Goal: Information Seeking & Learning: Learn about a topic

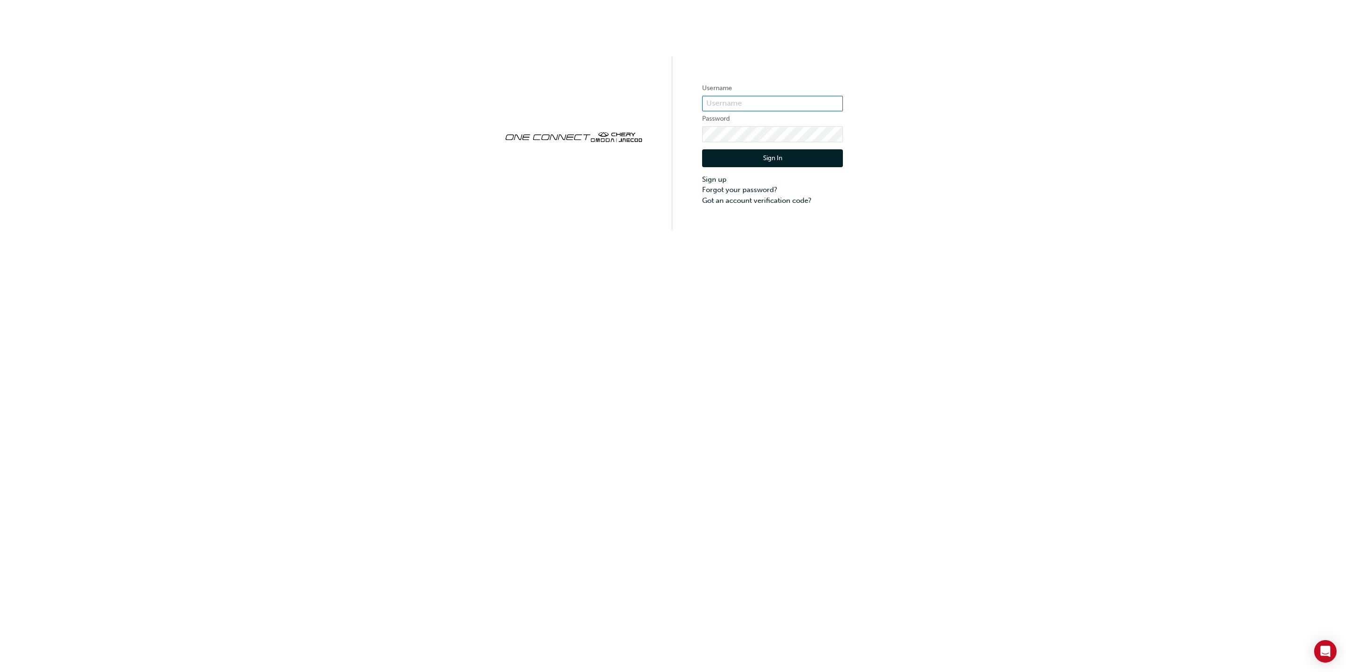
type input "cma0037"
click at [767, 155] on button "Sign In" at bounding box center [772, 158] width 141 height 18
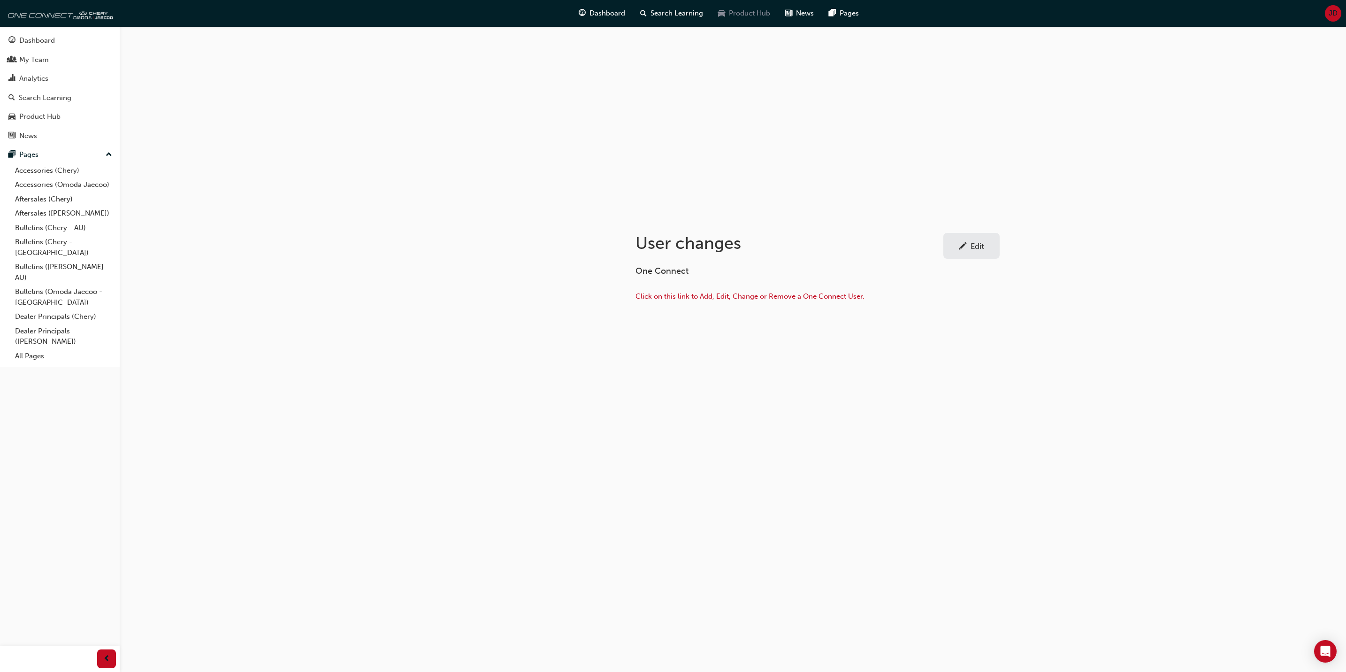
click at [750, 12] on span "Product Hub" at bounding box center [749, 13] width 41 height 11
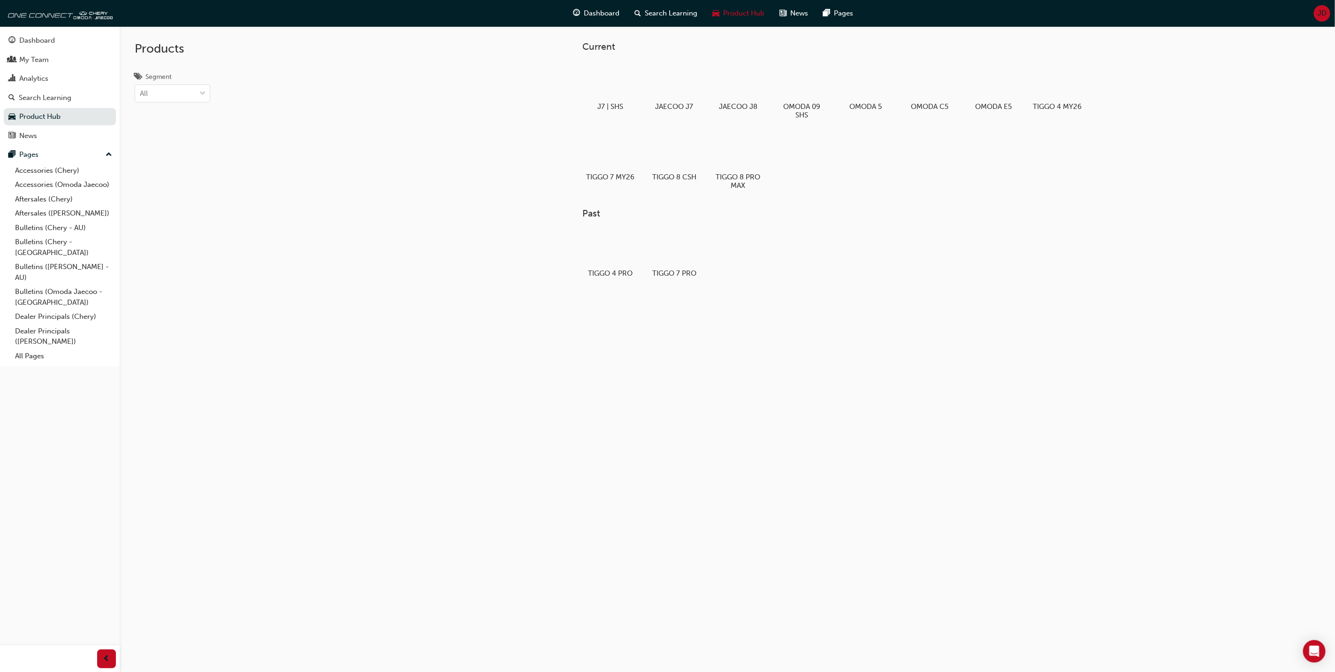
click at [306, 616] on div "Products Segment All" at bounding box center [241, 362] width 243 height 672
click at [664, 14] on span "Search Learning" at bounding box center [671, 13] width 53 height 11
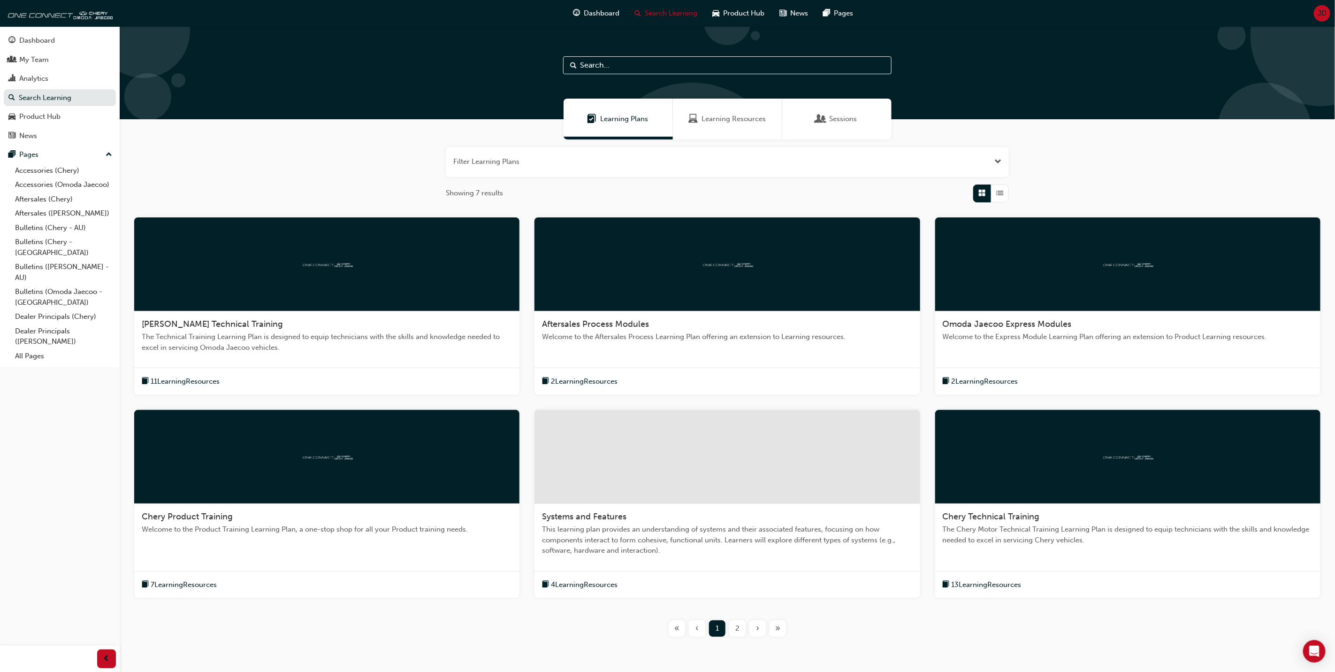
click at [713, 109] on div "Learning Resources" at bounding box center [727, 119] width 109 height 41
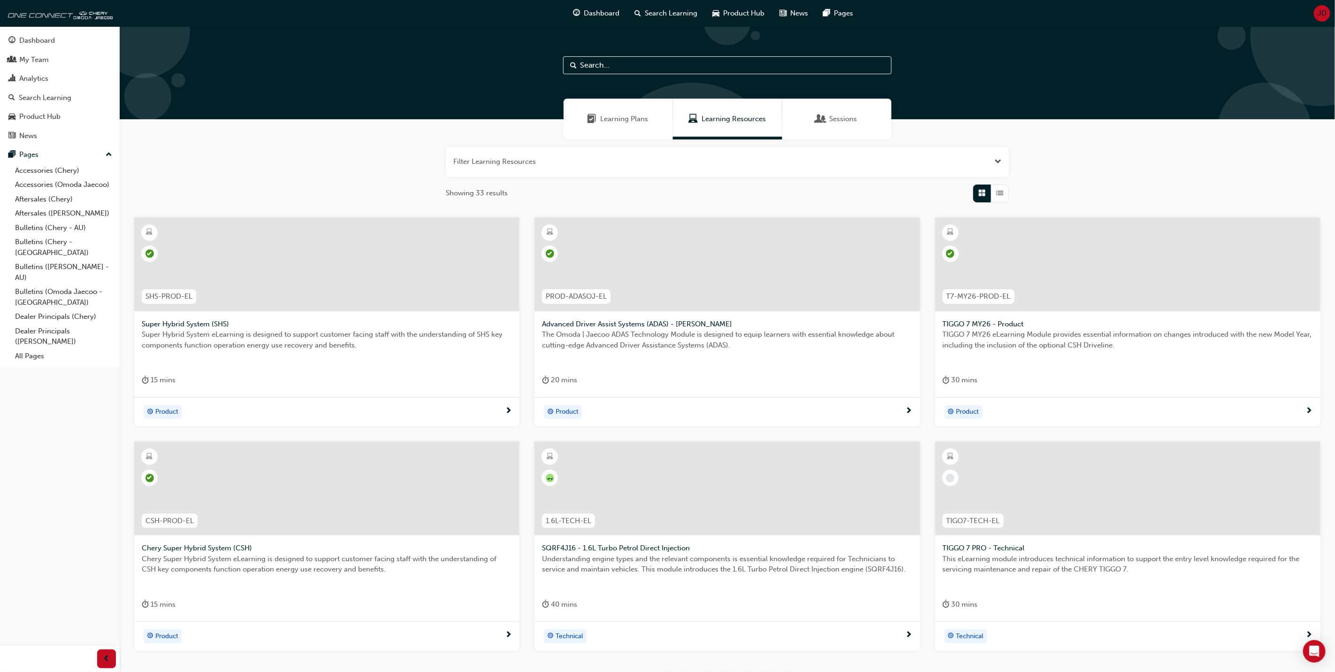
click at [643, 120] on span "Learning Plans" at bounding box center [625, 119] width 48 height 11
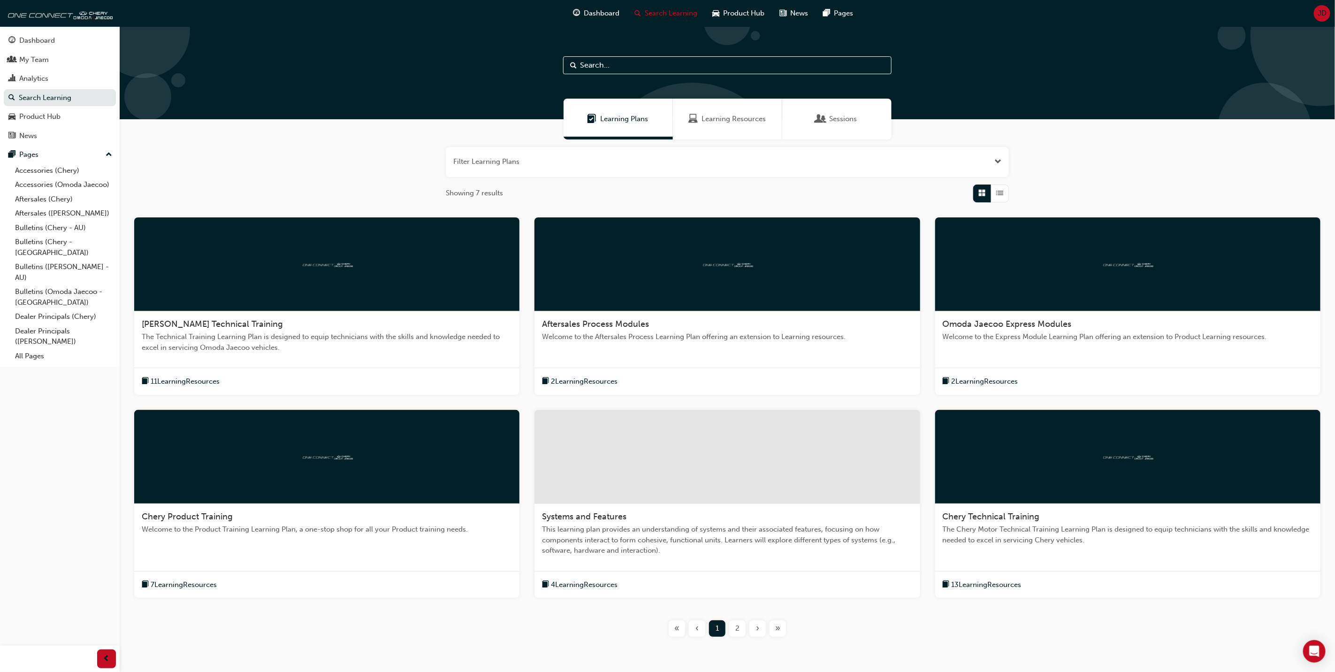
click at [737, 117] on span "Learning Resources" at bounding box center [734, 119] width 64 height 11
